Goal: Information Seeking & Learning: Learn about a topic

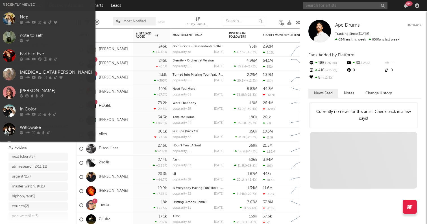
click at [327, 4] on input "text" at bounding box center [345, 5] width 85 height 7
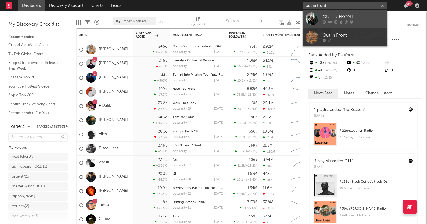
type input "out in front"
click at [312, 18] on div at bounding box center [312, 18] width 13 height 13
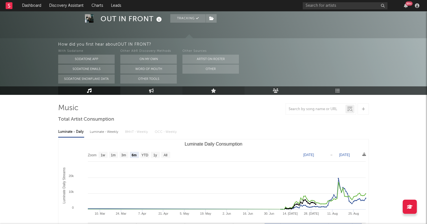
scroll to position [30, 0]
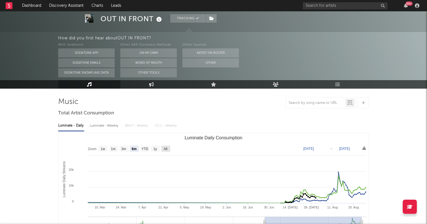
click at [167, 147] on text "All" at bounding box center [166, 149] width 4 height 4
select select "All"
type input "[DATE]"
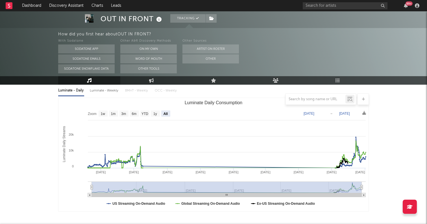
scroll to position [69, 0]
